Goal: Task Accomplishment & Management: Use online tool/utility

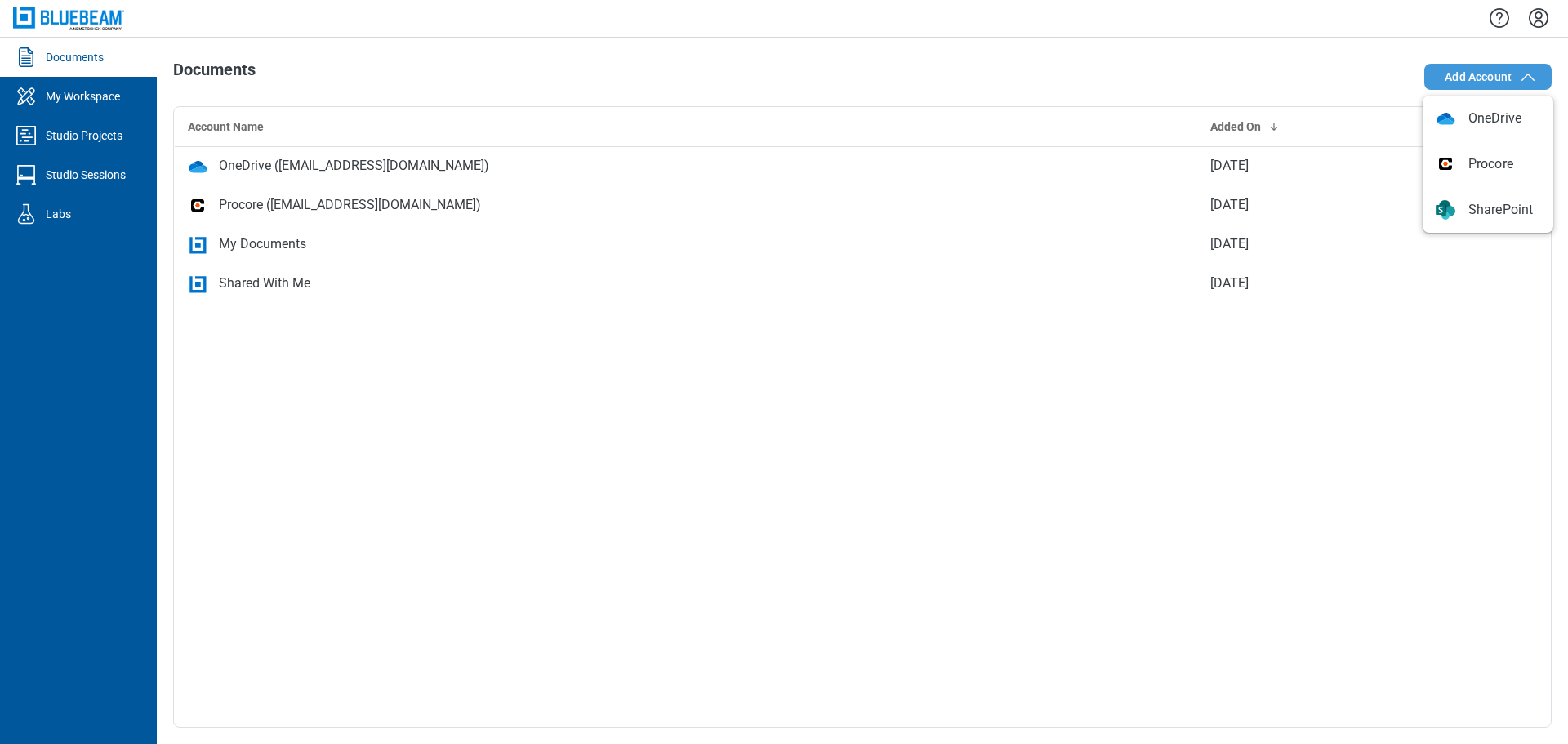
click at [1507, 79] on span "Add Account" at bounding box center [1478, 77] width 67 height 16
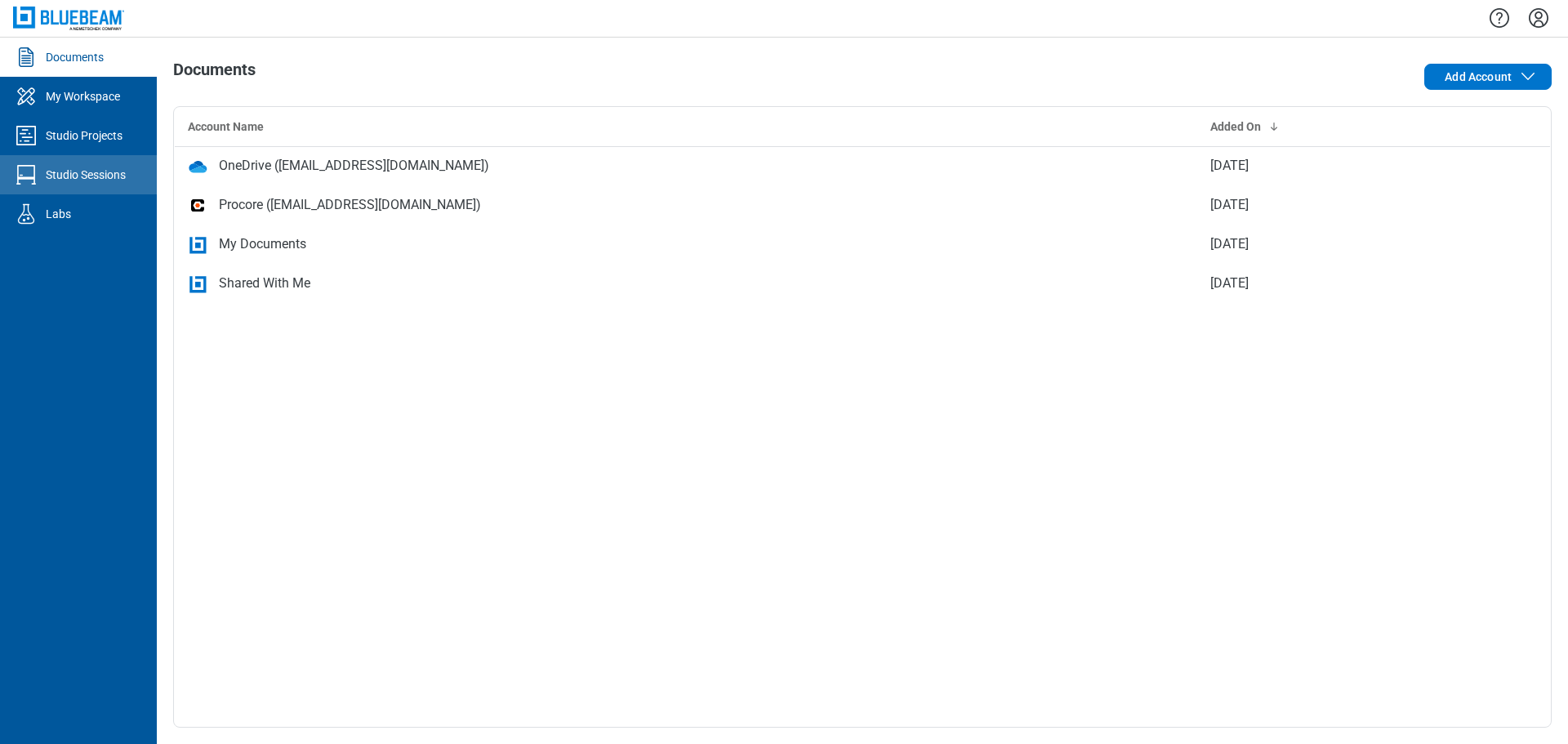
click at [95, 183] on link "Studio Sessions" at bounding box center [78, 175] width 157 height 39
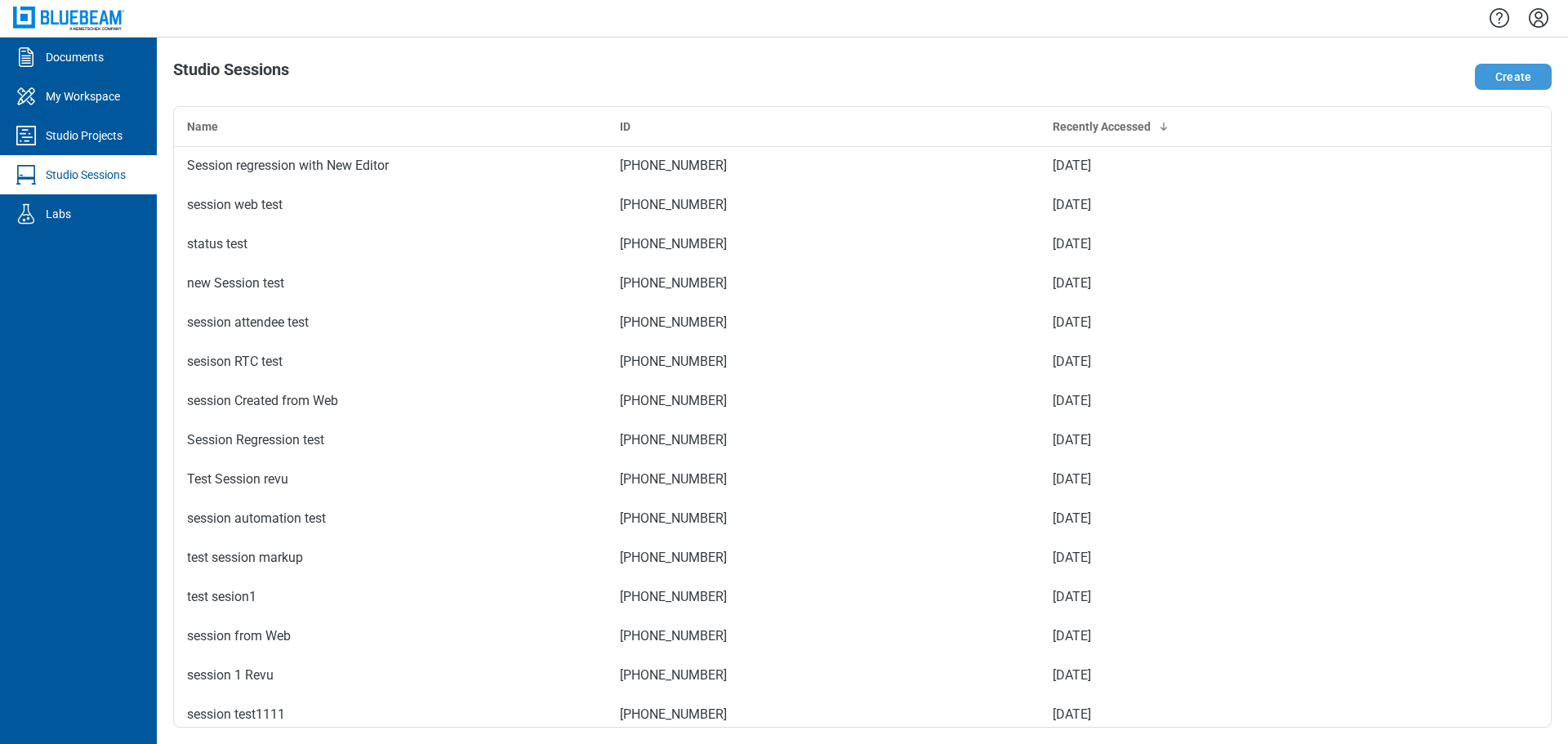
click at [1506, 72] on button "Create" at bounding box center [1513, 77] width 77 height 26
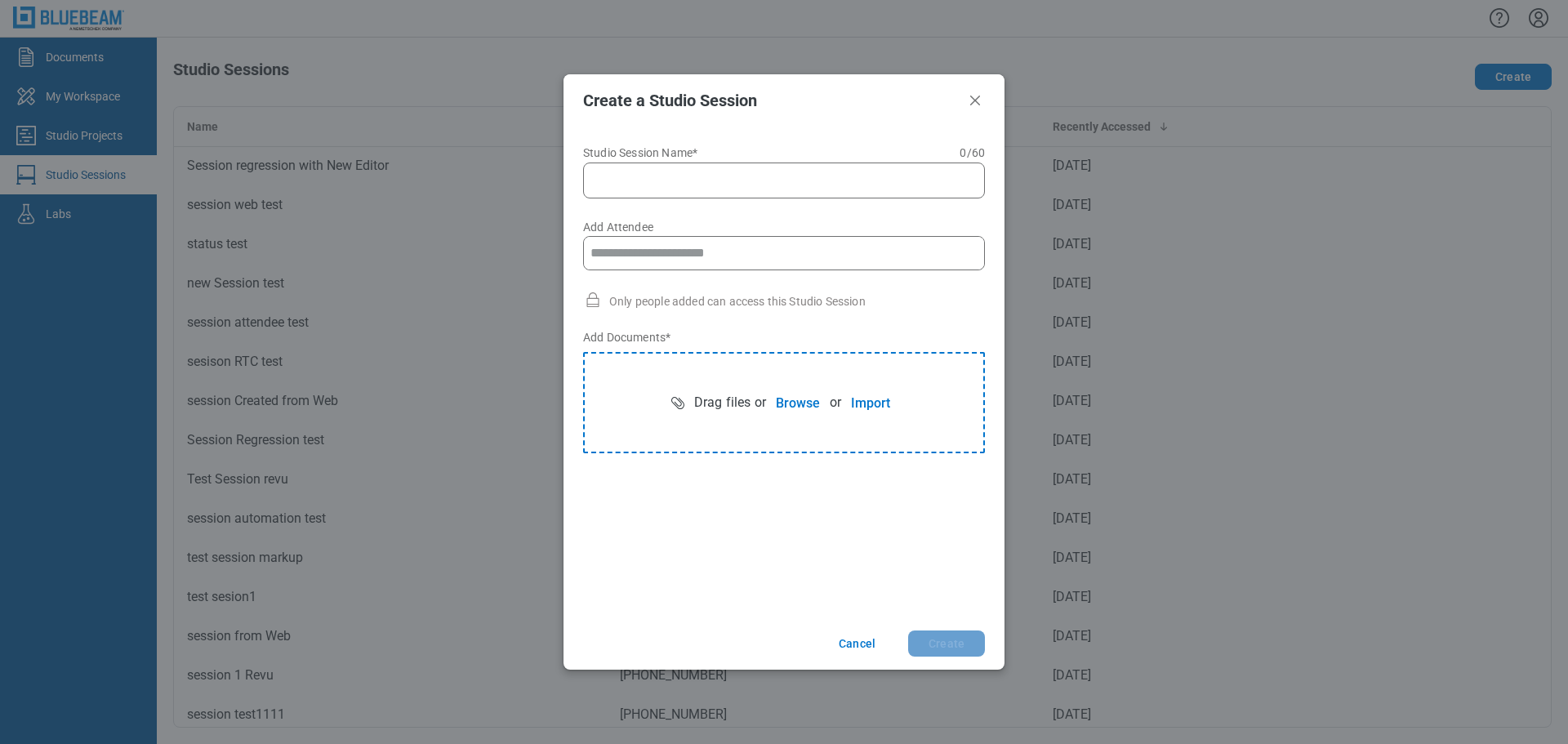
click at [610, 173] on input "Studio Session Name* 0 of 60 characters 0 / 60" at bounding box center [787, 180] width 381 height 20
click at [870, 407] on button "Import" at bounding box center [870, 402] width 59 height 32
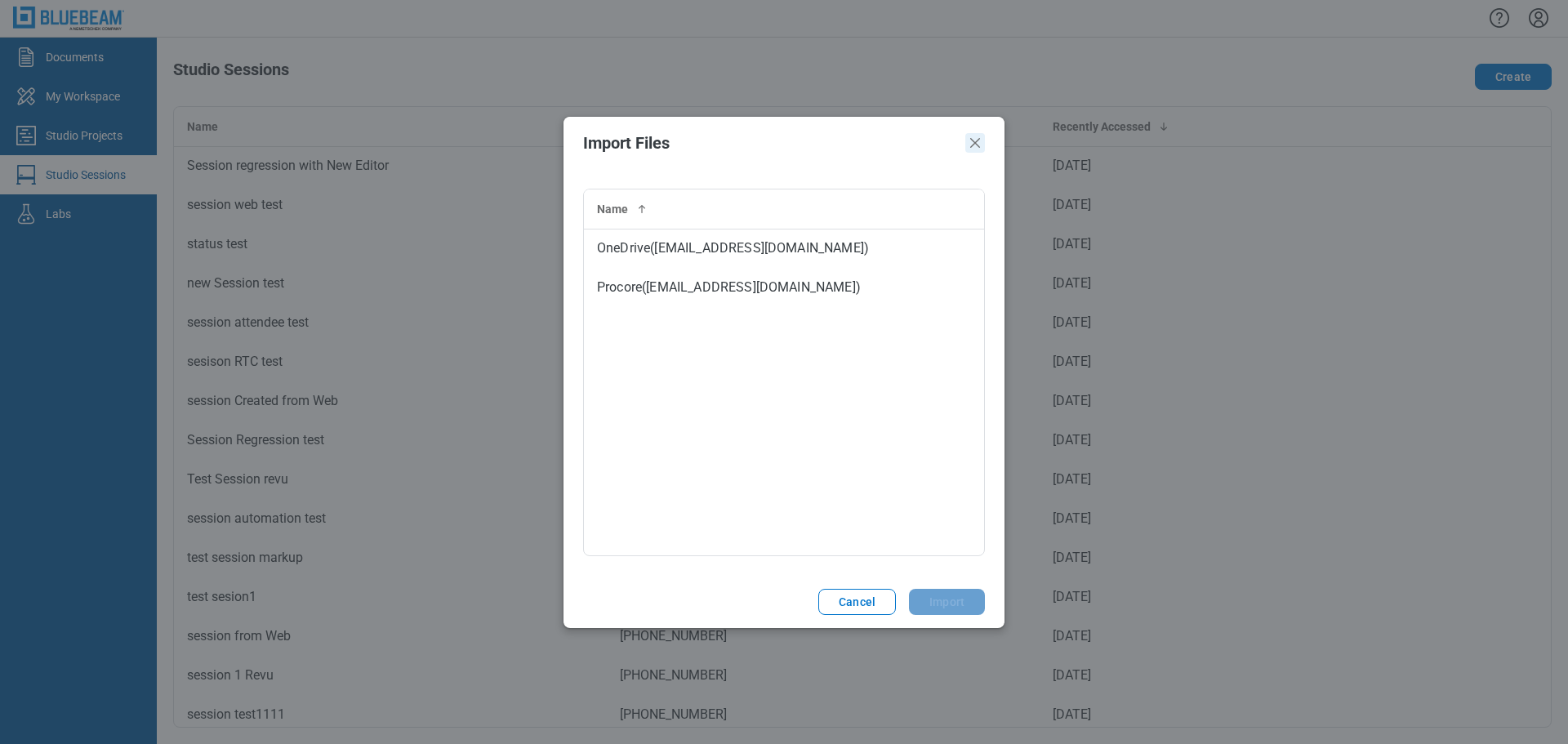
click at [974, 146] on icon "Close" at bounding box center [974, 142] width 20 height 20
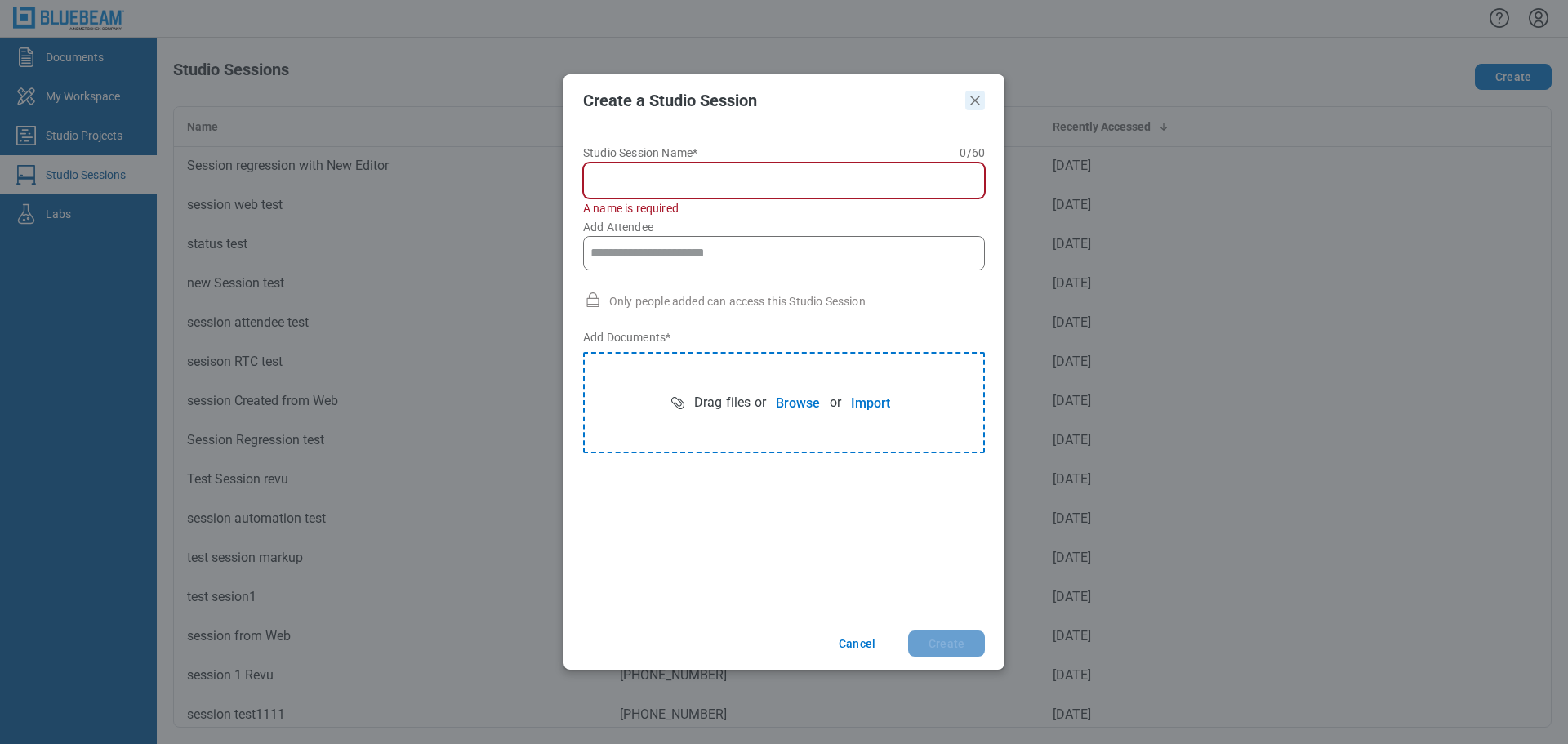
click at [979, 101] on icon "Close" at bounding box center [974, 100] width 20 height 20
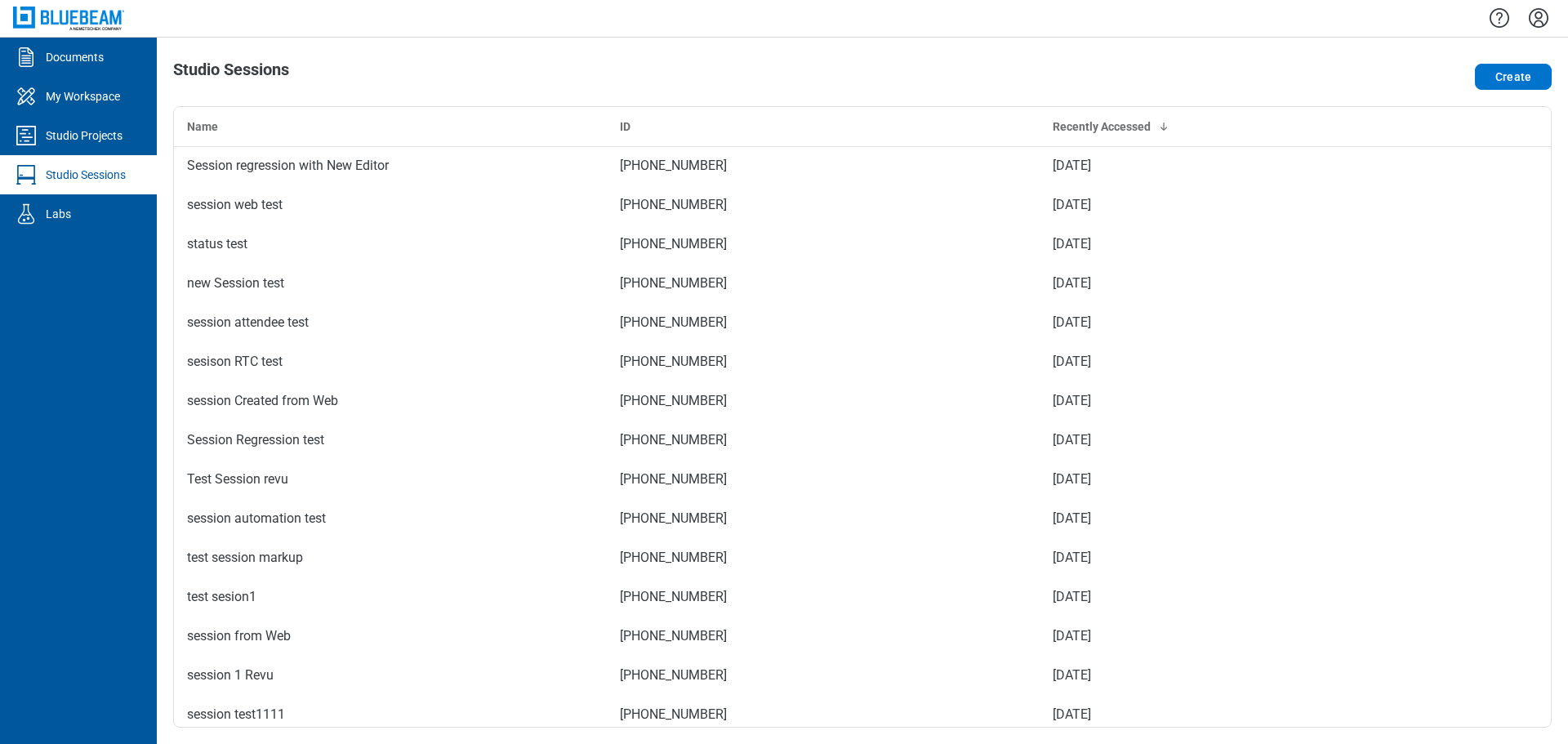
click at [1537, 11] on icon "Settings" at bounding box center [1538, 18] width 26 height 26
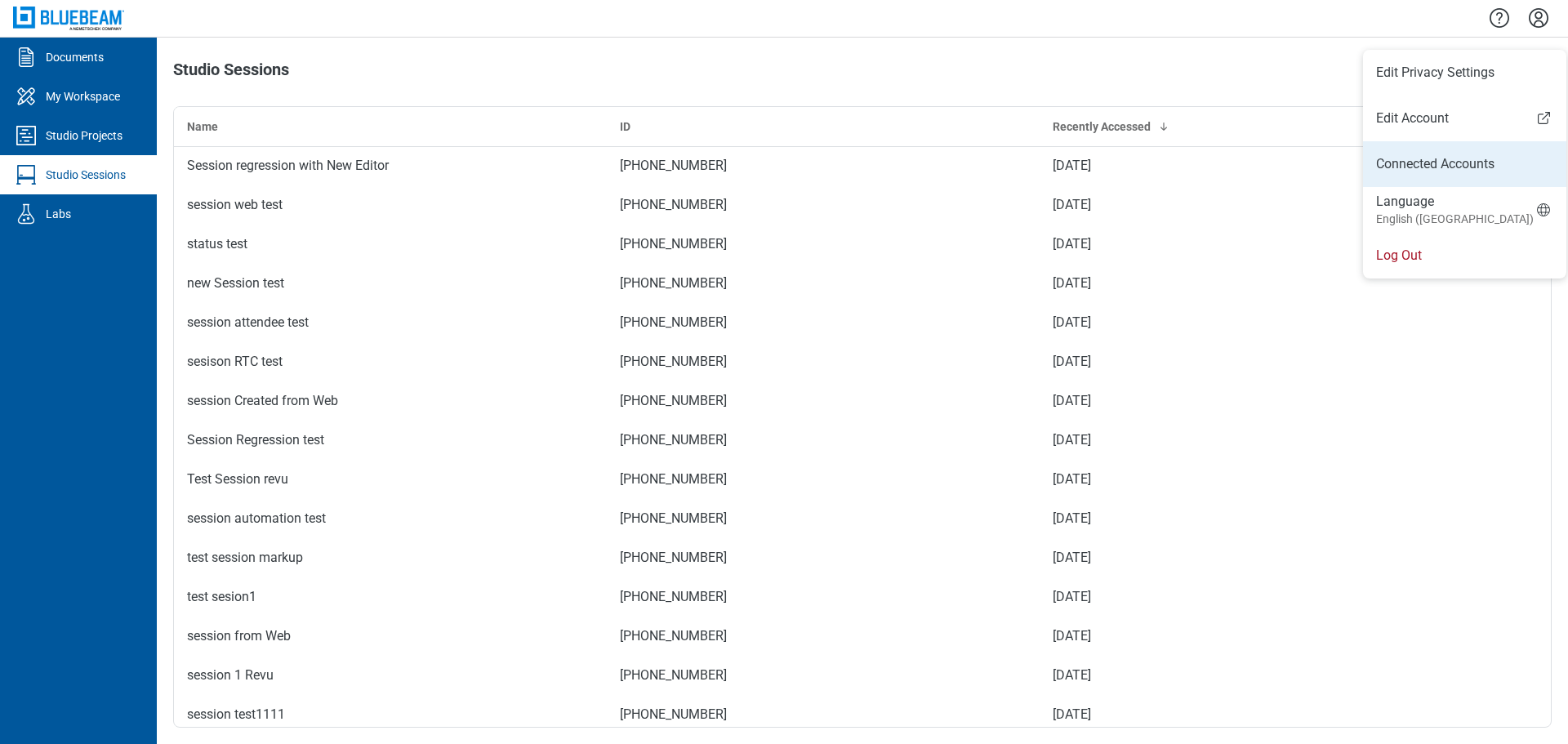
click at [1402, 170] on link "Connected Accounts" at bounding box center [1465, 164] width 177 height 20
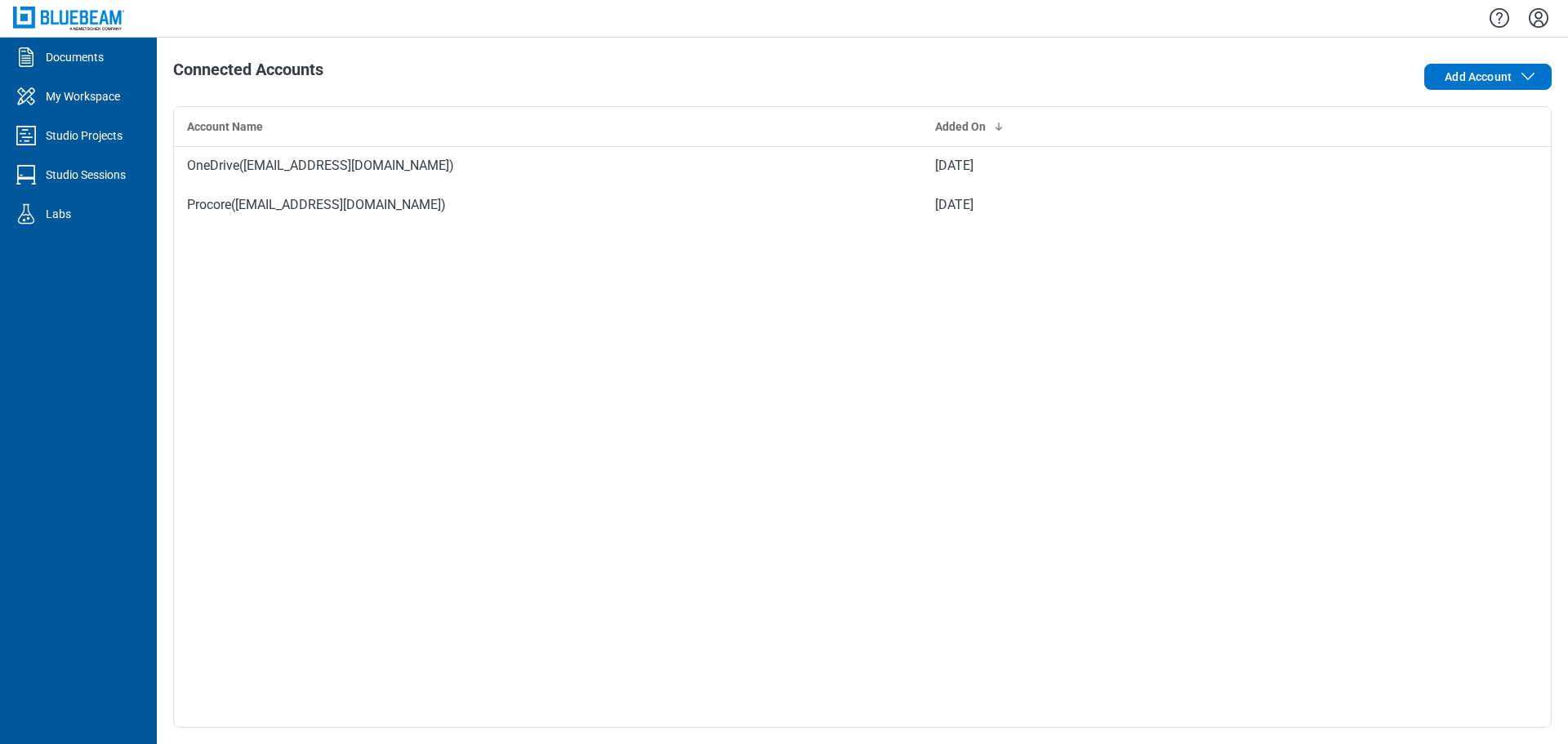
click at [1541, 25] on icon "Settings" at bounding box center [1538, 18] width 26 height 26
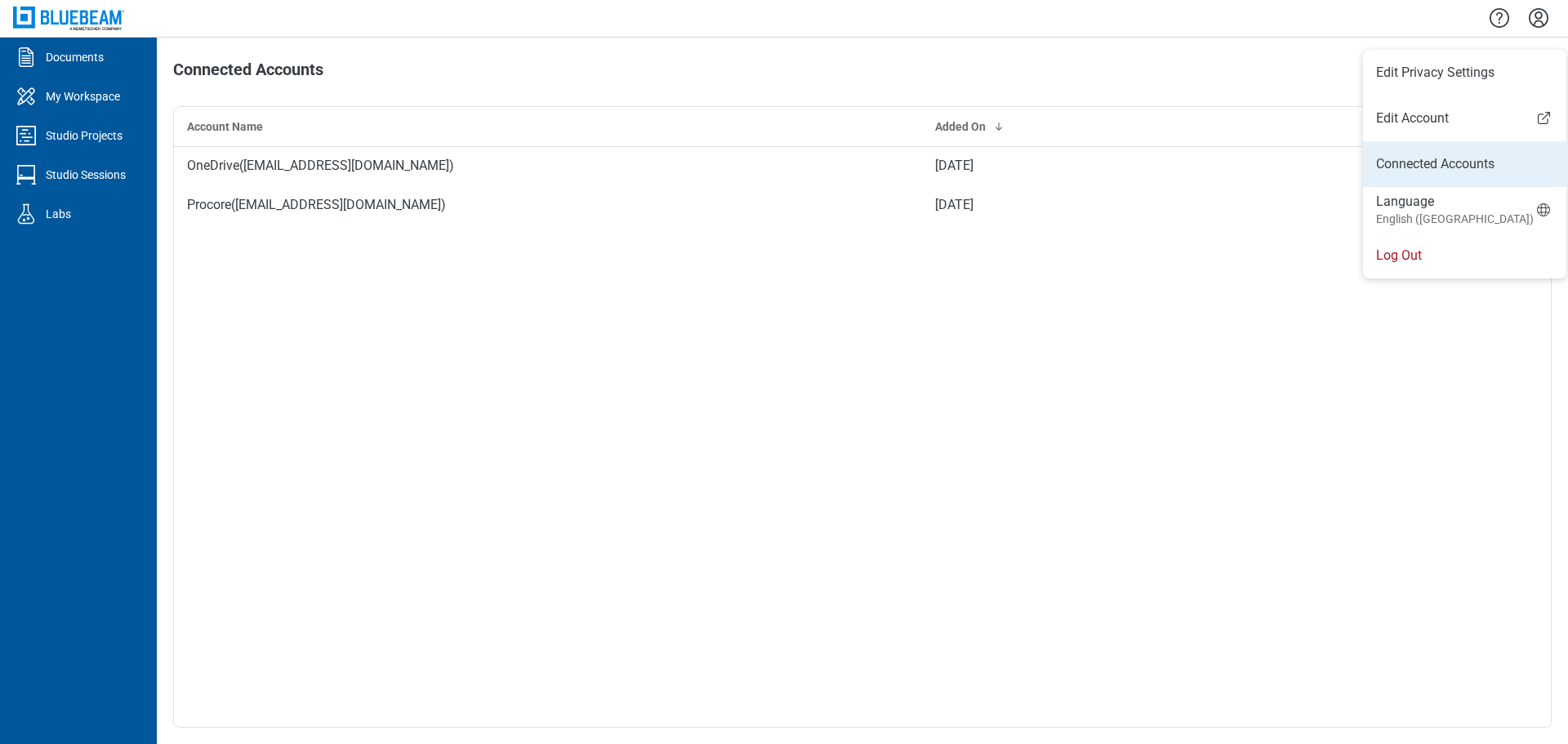
click at [1416, 157] on link "Connected Accounts" at bounding box center [1465, 164] width 177 height 20
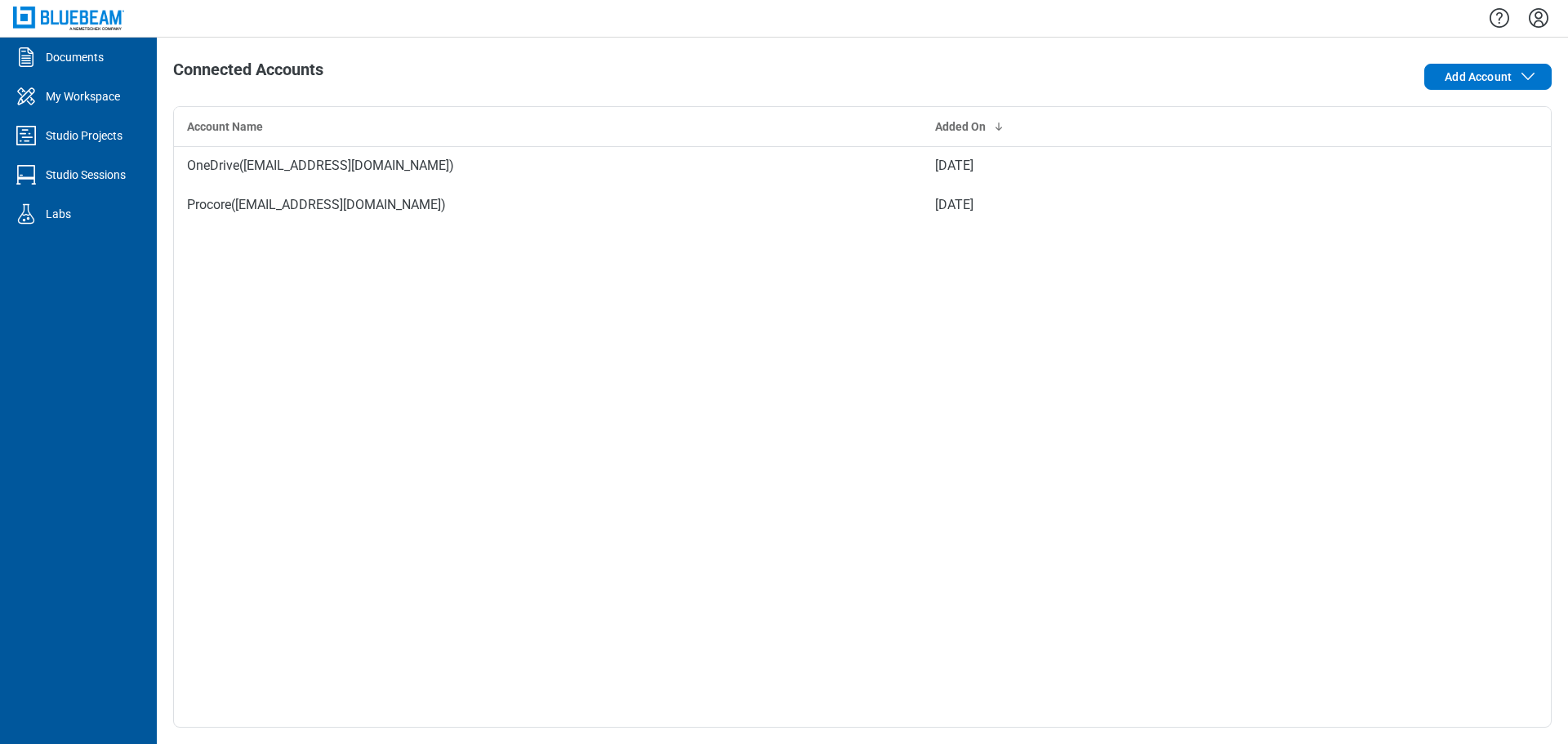
click at [1539, 20] on icon "Settings" at bounding box center [1538, 18] width 26 height 26
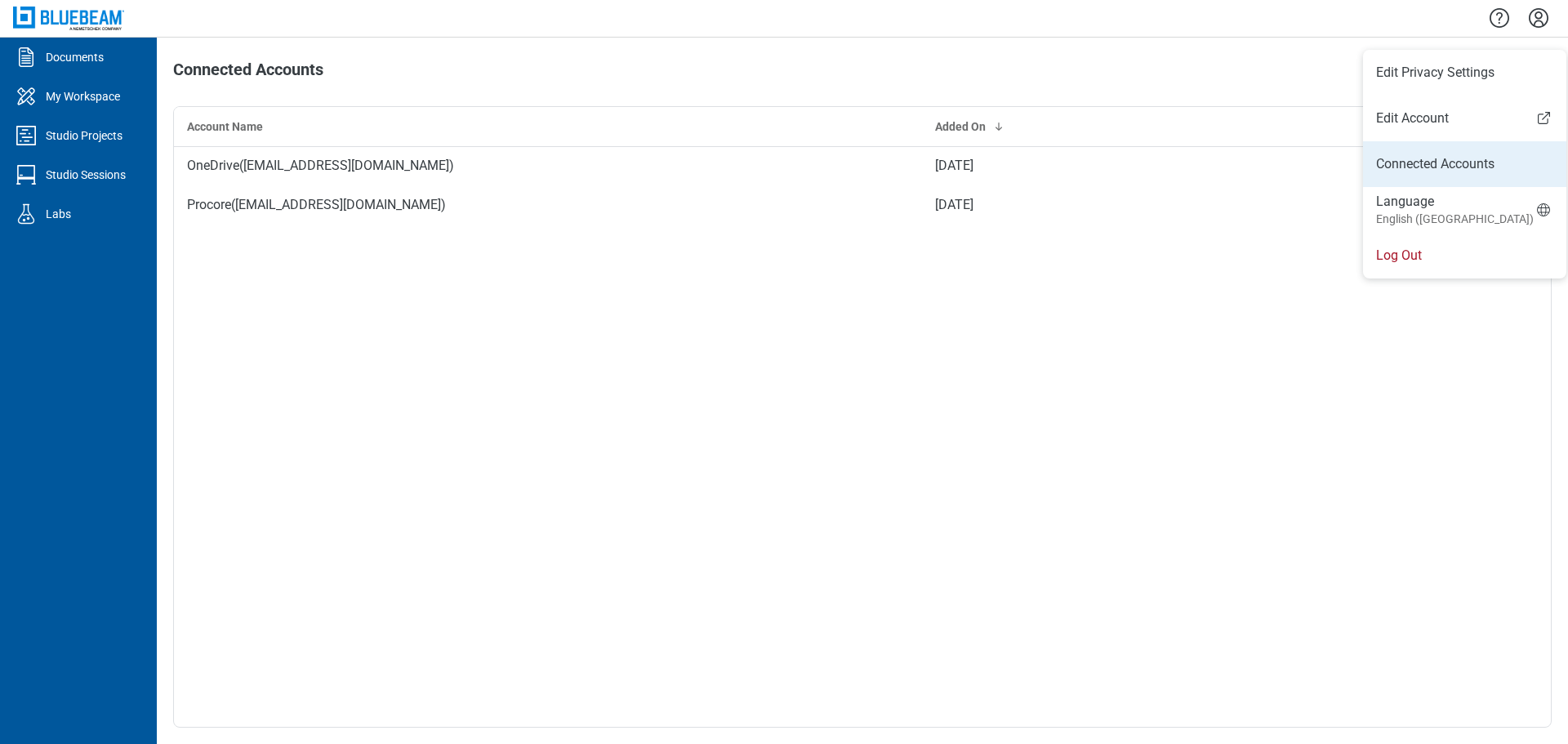
click at [1428, 166] on link "Connected Accounts" at bounding box center [1465, 164] width 177 height 20
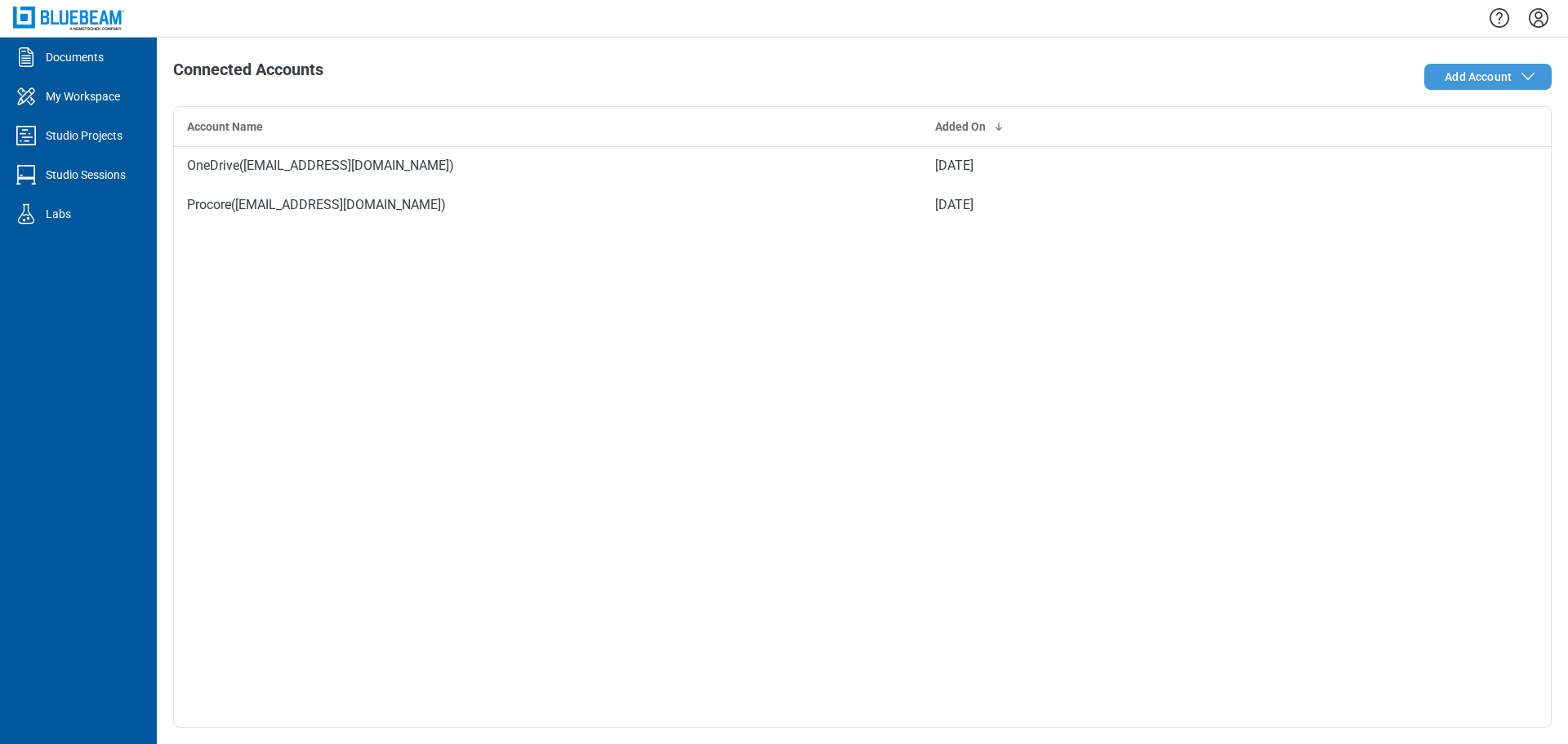
click at [1463, 84] on span "Add Account" at bounding box center [1478, 77] width 67 height 16
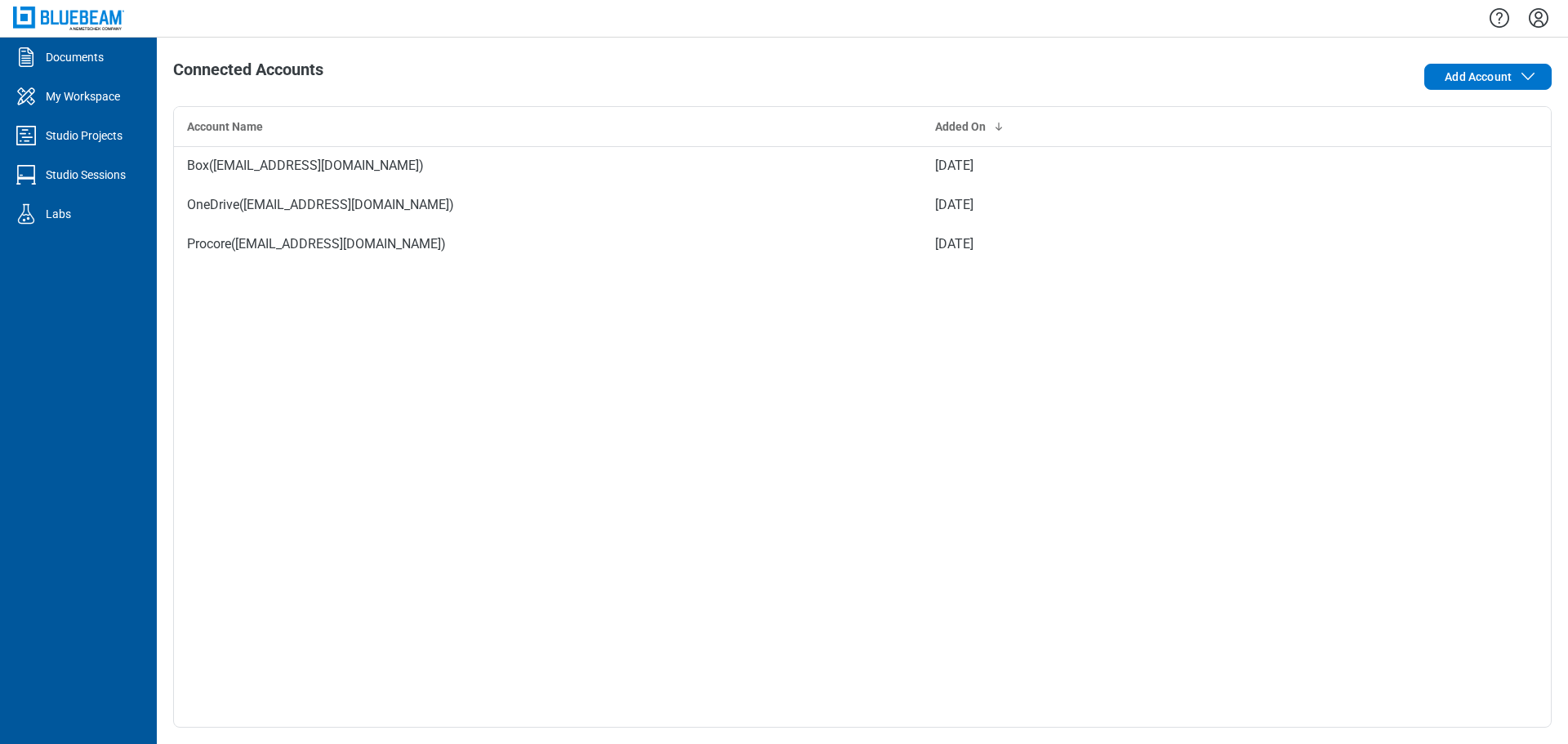
click at [1540, 20] on icon "Settings" at bounding box center [1538, 18] width 26 height 26
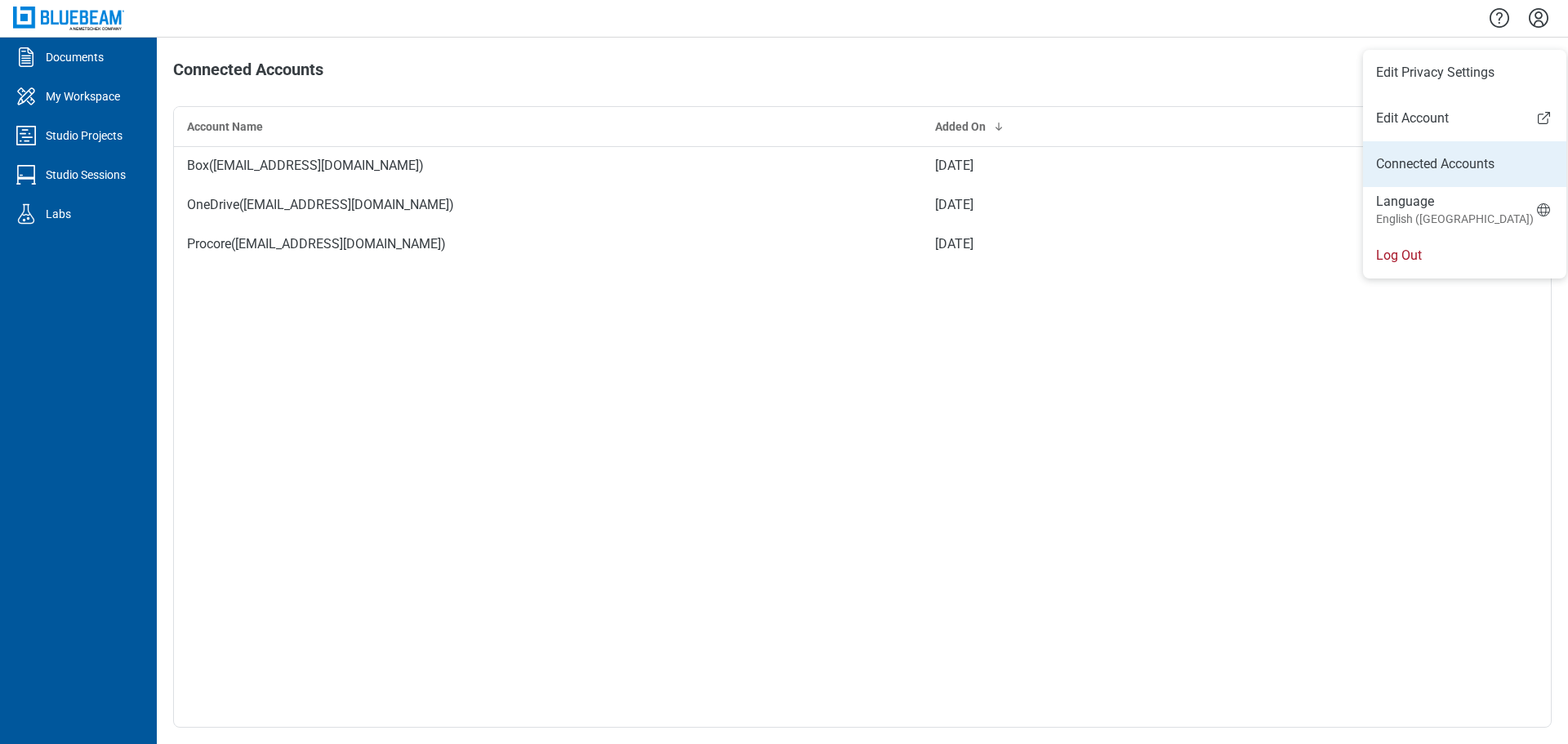
click at [1413, 171] on link "Connected Accounts" at bounding box center [1465, 164] width 177 height 20
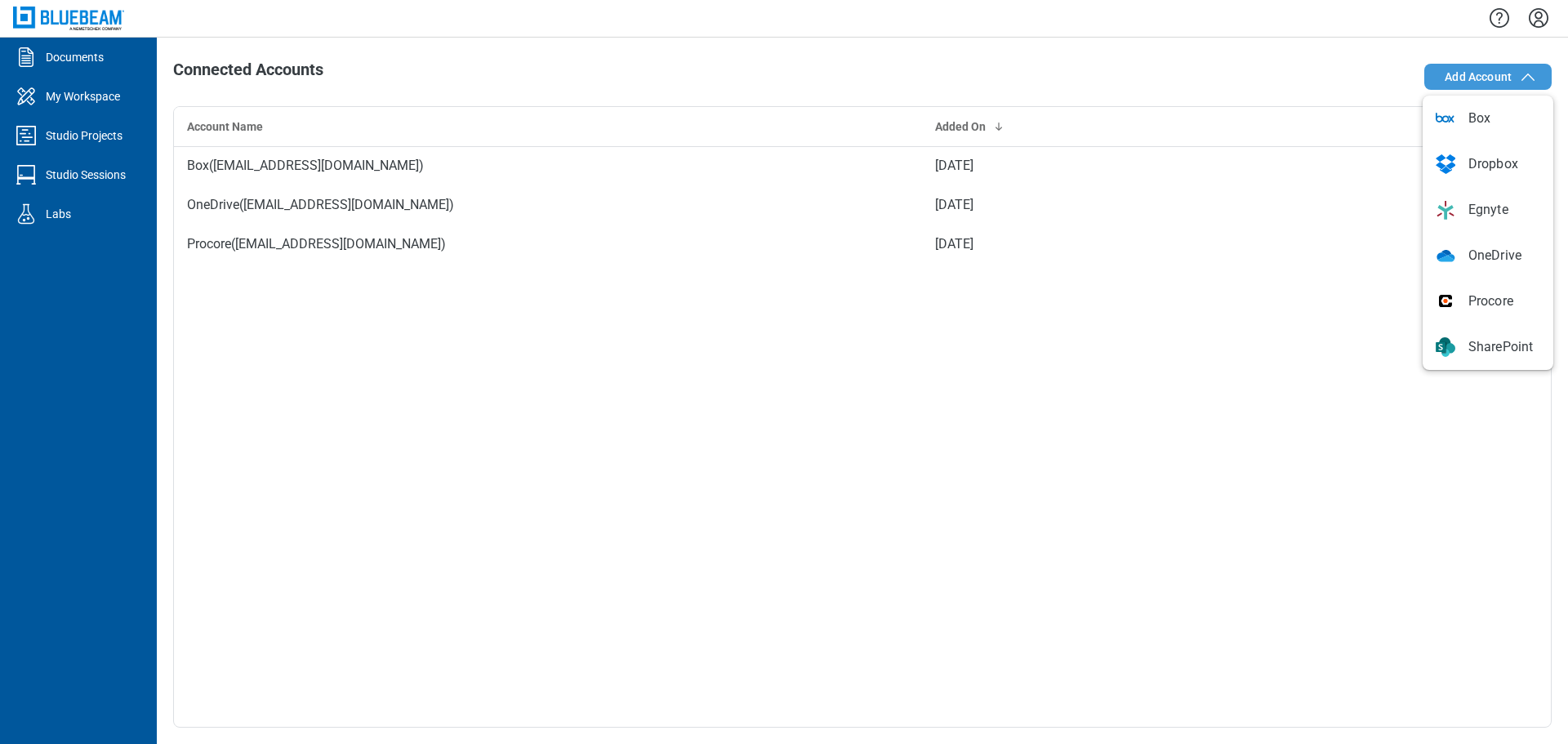
click at [1471, 72] on span "Add Account" at bounding box center [1478, 77] width 67 height 16
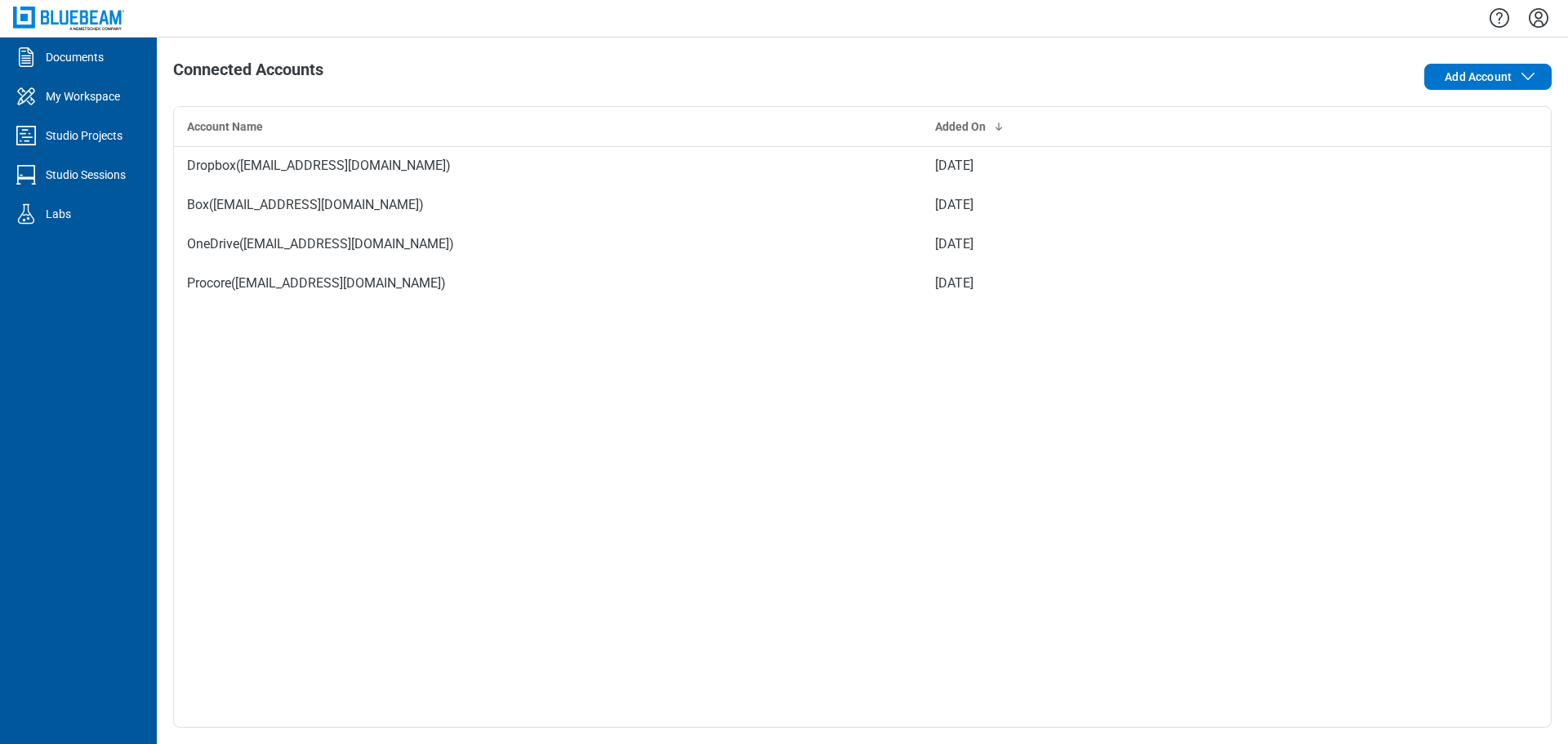
click at [1544, 23] on icon "Settings" at bounding box center [1538, 18] width 26 height 26
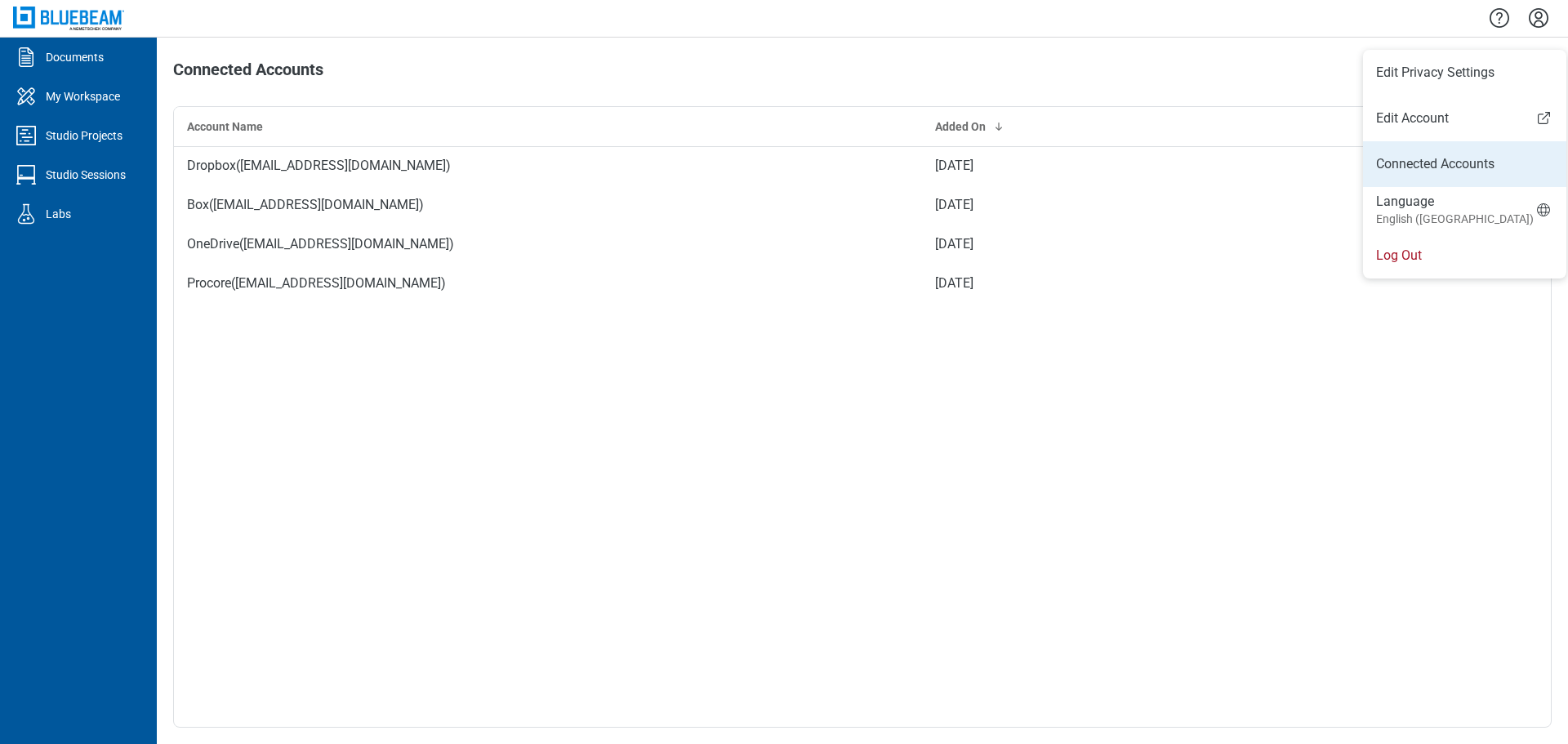
click at [1451, 164] on link "Connected Accounts" at bounding box center [1465, 164] width 177 height 20
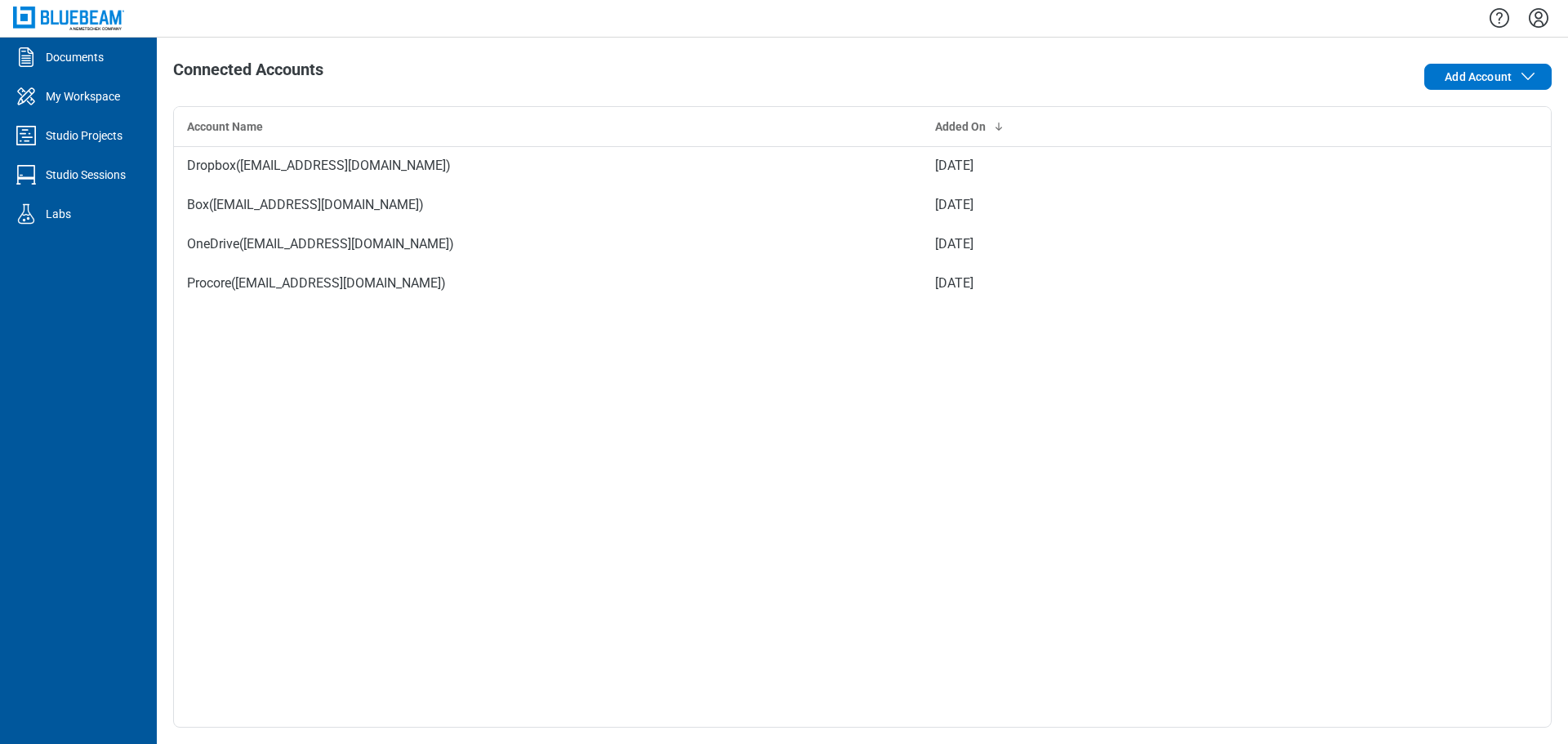
click at [1539, 22] on icon "Settings" at bounding box center [1538, 18] width 26 height 26
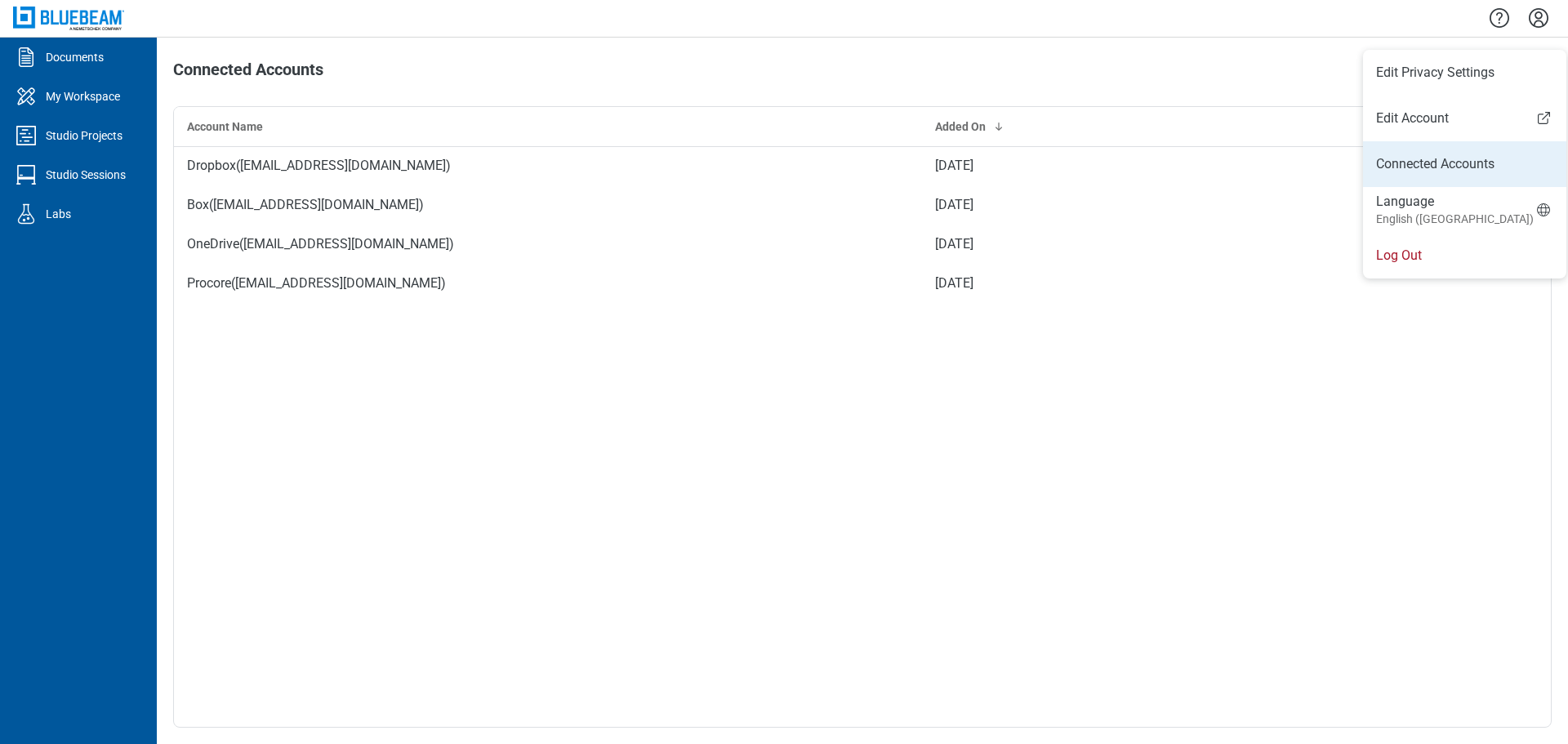
click at [1432, 172] on link "Connected Accounts" at bounding box center [1465, 164] width 177 height 20
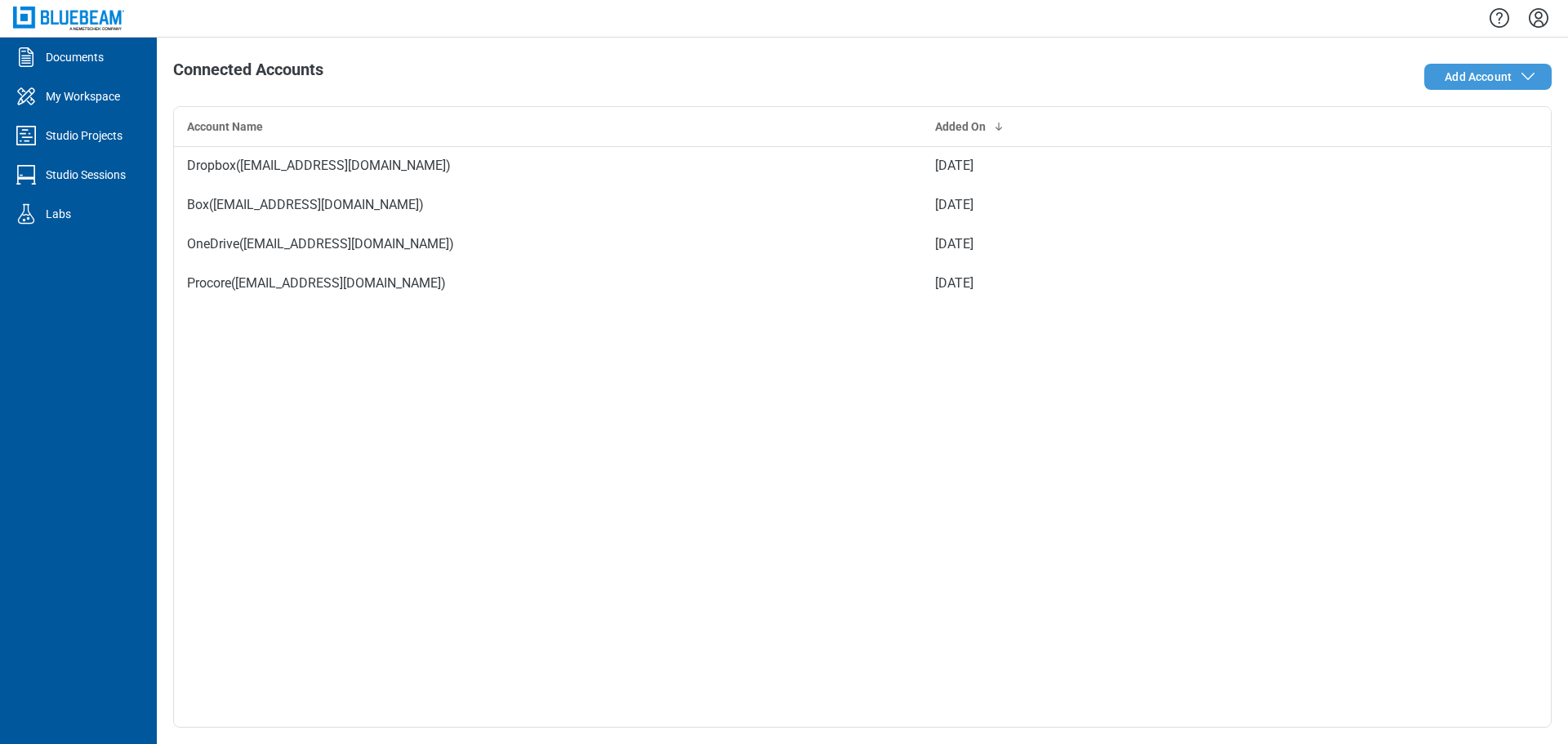
click at [1485, 73] on span "Add Account" at bounding box center [1478, 77] width 67 height 16
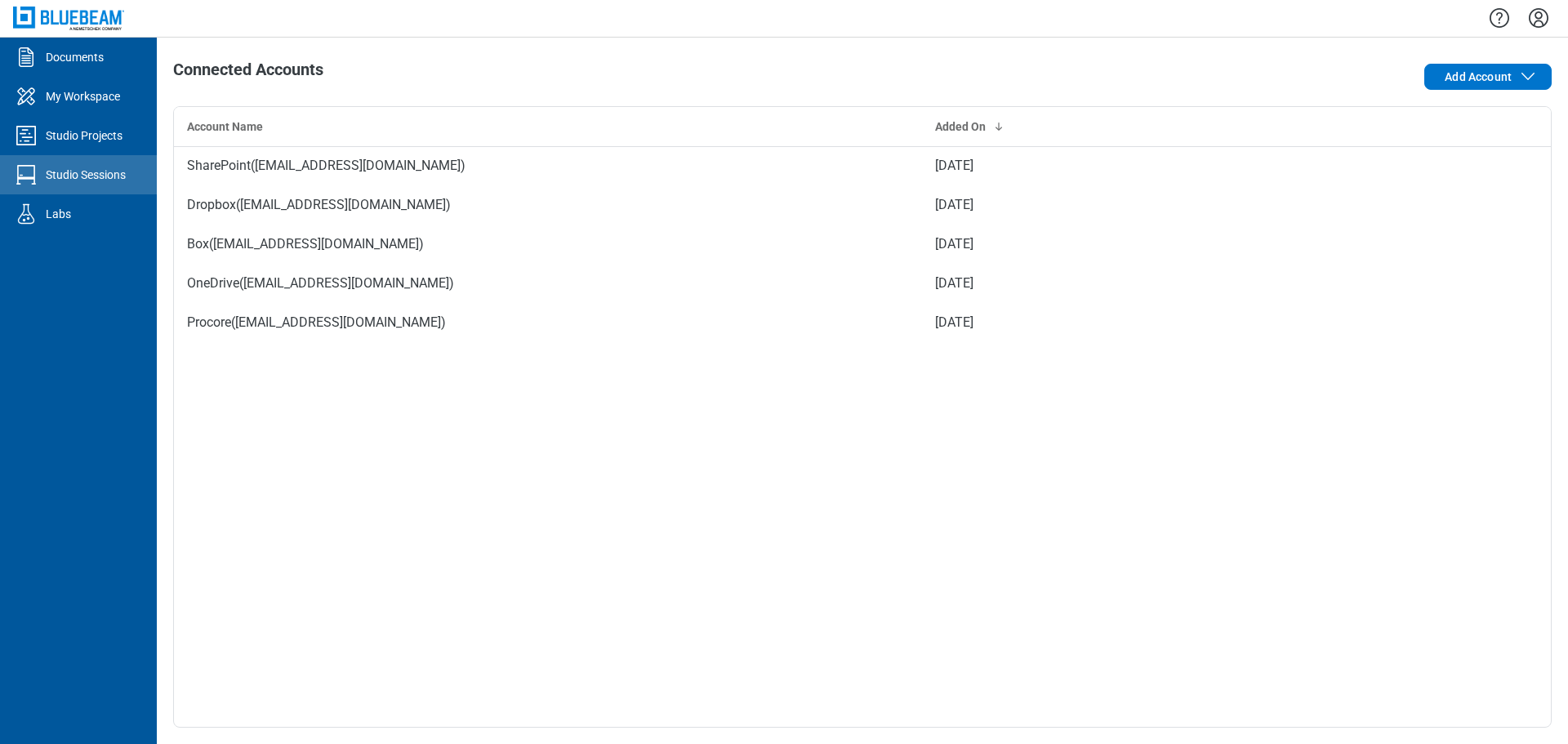
click at [61, 176] on div "Studio Sessions" at bounding box center [86, 175] width 80 height 16
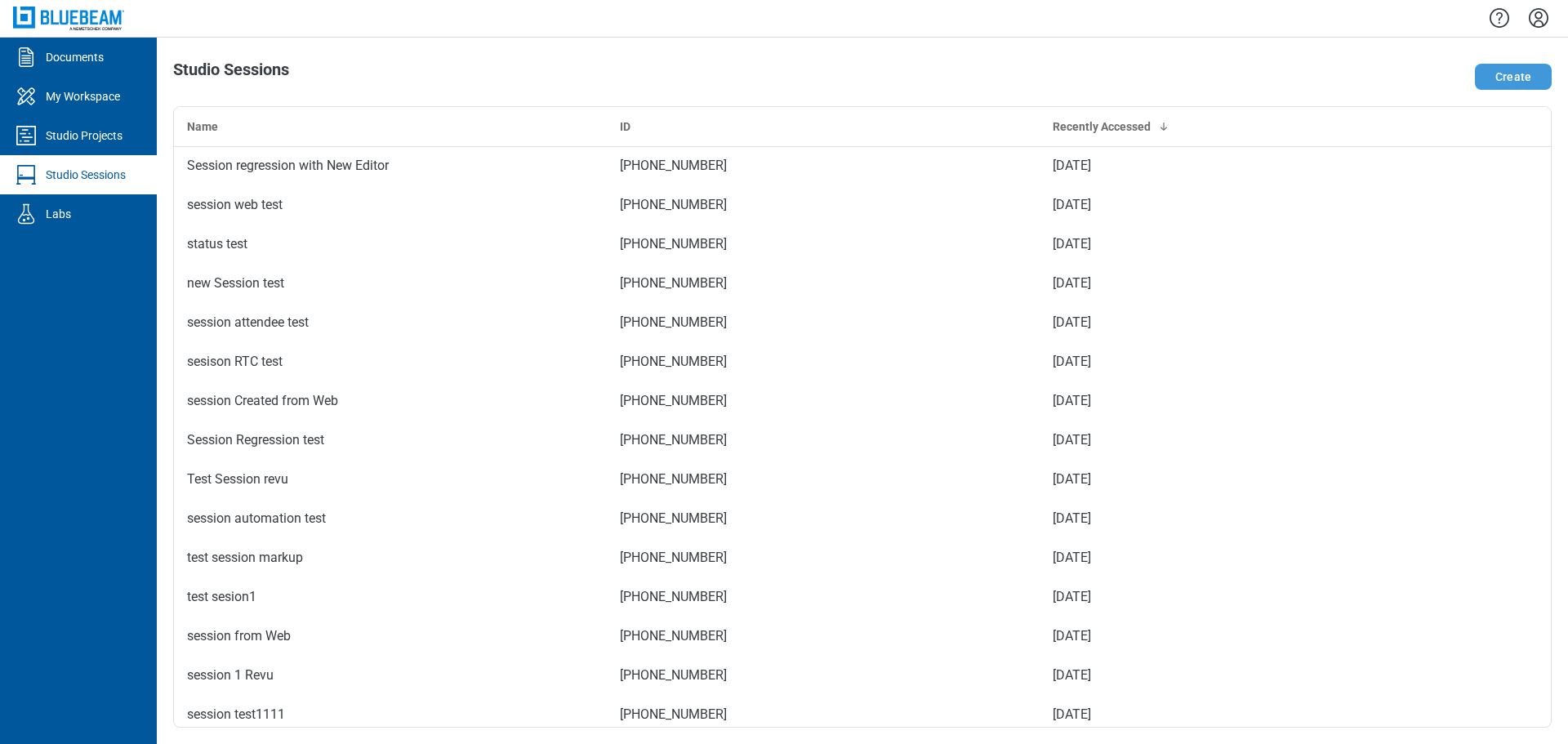
click at [1510, 78] on button "Create" at bounding box center [1513, 77] width 77 height 26
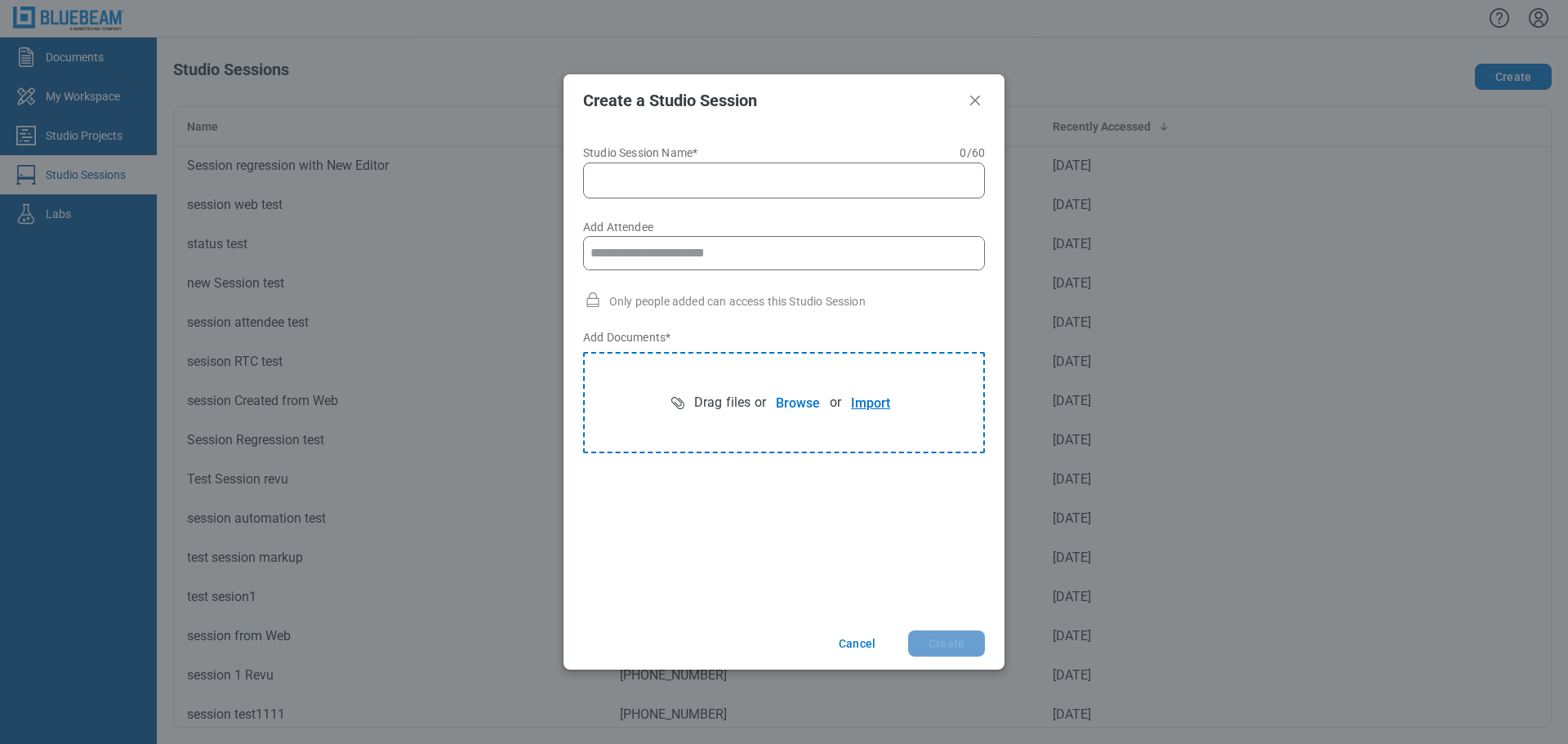
click at [857, 406] on button "Import" at bounding box center [870, 402] width 59 height 32
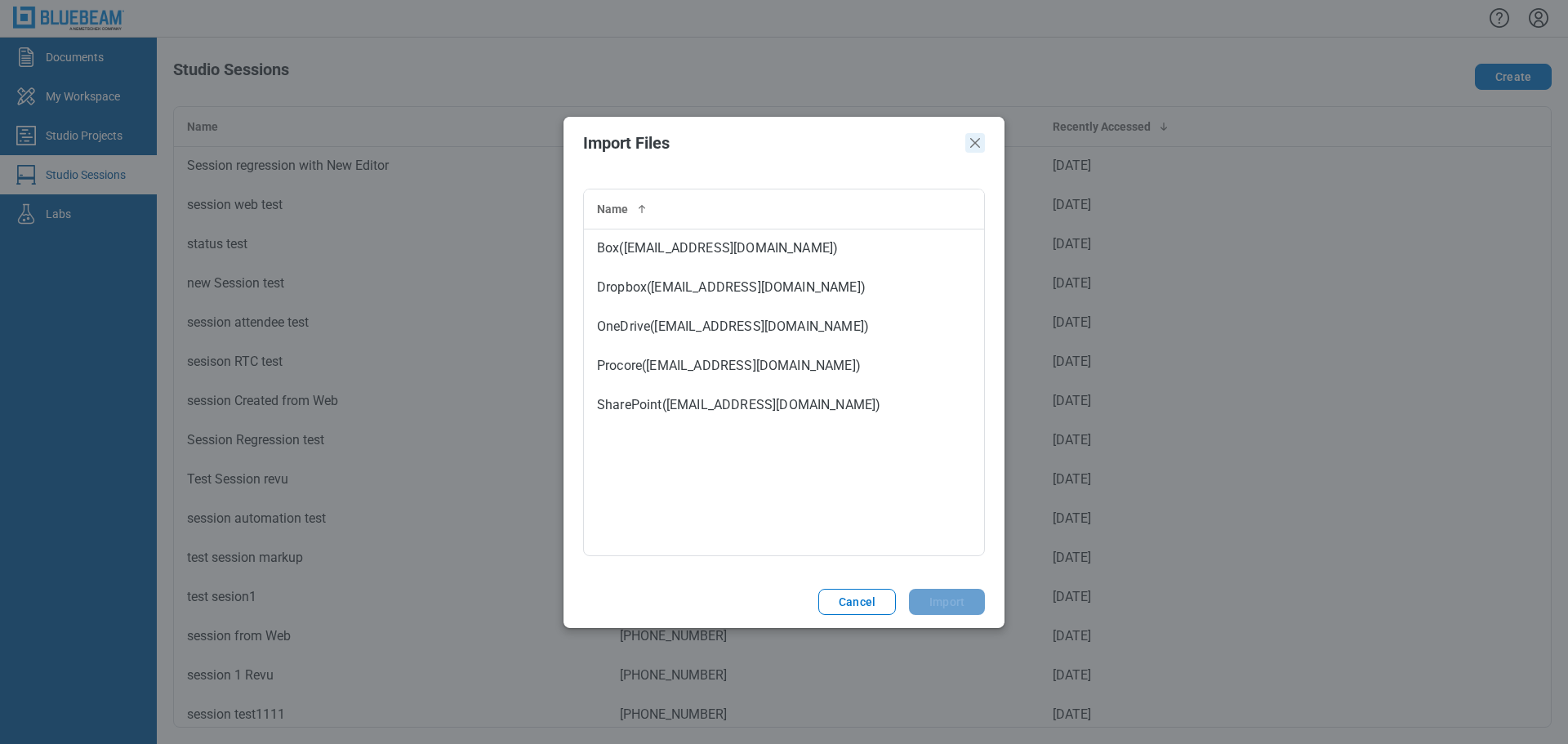
click at [979, 139] on icon "Close" at bounding box center [975, 143] width 10 height 10
